Goal: Task Accomplishment & Management: Use online tool/utility

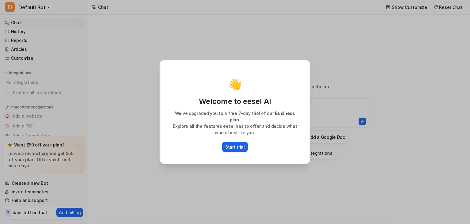
type textarea "**********"
click at [236, 144] on p "Start trial" at bounding box center [235, 147] width 20 height 6
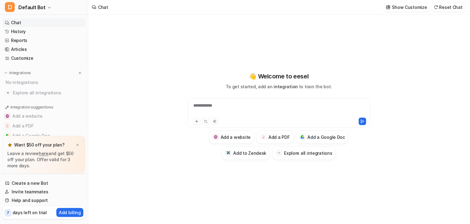
click at [234, 109] on div "**********" at bounding box center [278, 109] width 179 height 14
click at [315, 135] on h3 "Add a Google Doc" at bounding box center [326, 137] width 38 height 6
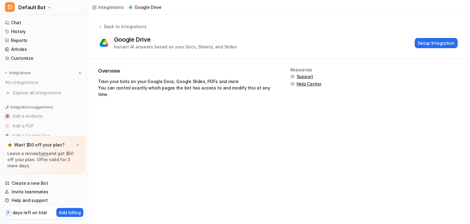
click at [298, 110] on div "Integrations / Google Drive Back to integrations Google Drive Instant AI answer…" at bounding box center [235, 112] width 470 height 224
click at [428, 40] on button "Setup Integration" at bounding box center [436, 43] width 43 height 10
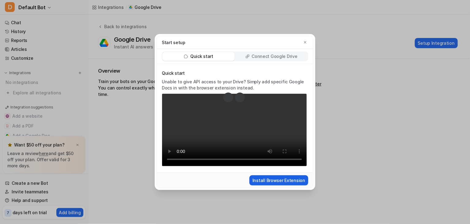
click at [282, 183] on button "Install Browser Extension" at bounding box center [278, 180] width 59 height 10
click at [274, 54] on p "Connect Google Drive" at bounding box center [274, 56] width 46 height 6
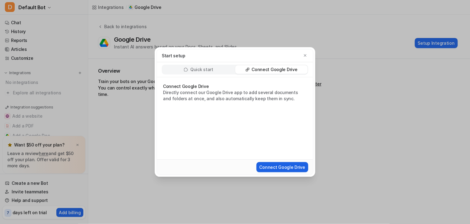
click at [281, 164] on button "Connect Google Drive" at bounding box center [282, 167] width 52 height 10
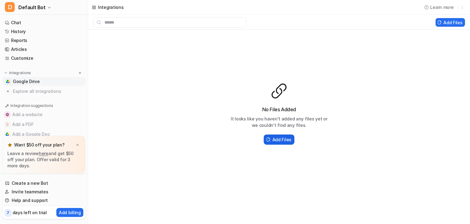
click at [280, 136] on h2 "Add Files" at bounding box center [281, 139] width 19 height 6
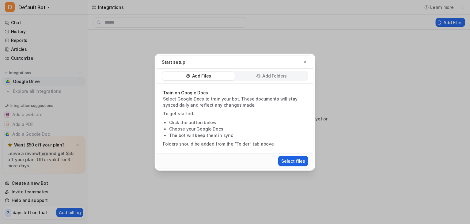
click at [292, 158] on button "Select files" at bounding box center [293, 161] width 30 height 10
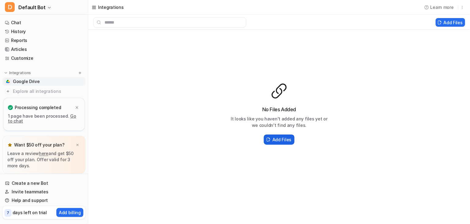
click at [274, 136] on h2 "Add Files" at bounding box center [281, 139] width 19 height 6
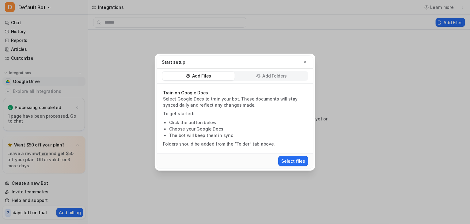
click at [261, 76] on div "Add Folders" at bounding box center [271, 76] width 72 height 9
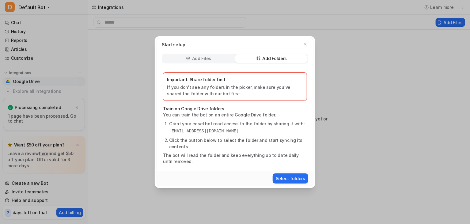
click at [210, 60] on p "Add Files" at bounding box center [201, 58] width 19 height 6
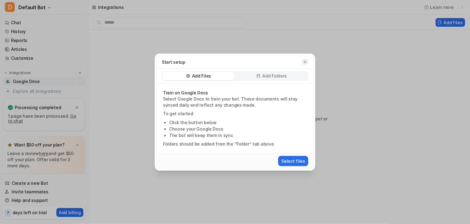
click at [306, 62] on icon "button" at bounding box center [305, 62] width 4 height 4
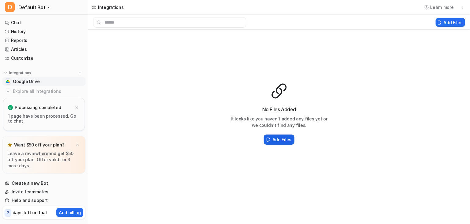
click at [276, 140] on h2 "Add Files" at bounding box center [281, 139] width 19 height 6
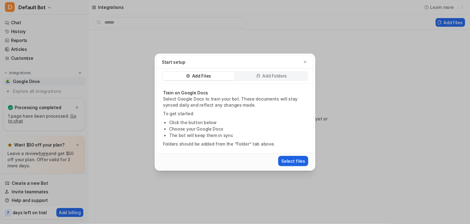
click at [295, 161] on button "Select files" at bounding box center [293, 161] width 30 height 10
click at [346, 59] on div "Start setup Add Files Add Folders Train on Google Docs Select Google Docs to tr…" at bounding box center [235, 112] width 470 height 224
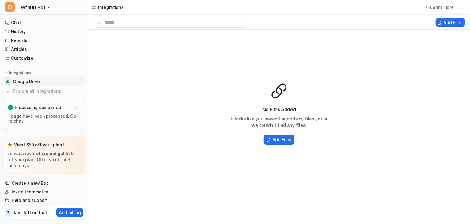
click at [71, 117] on link "Go to chat" at bounding box center [42, 118] width 68 height 10
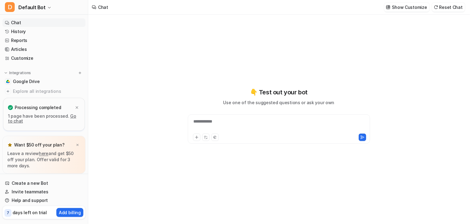
click at [253, 122] on div "**********" at bounding box center [278, 125] width 179 height 14
